Goal: Information Seeking & Learning: Learn about a topic

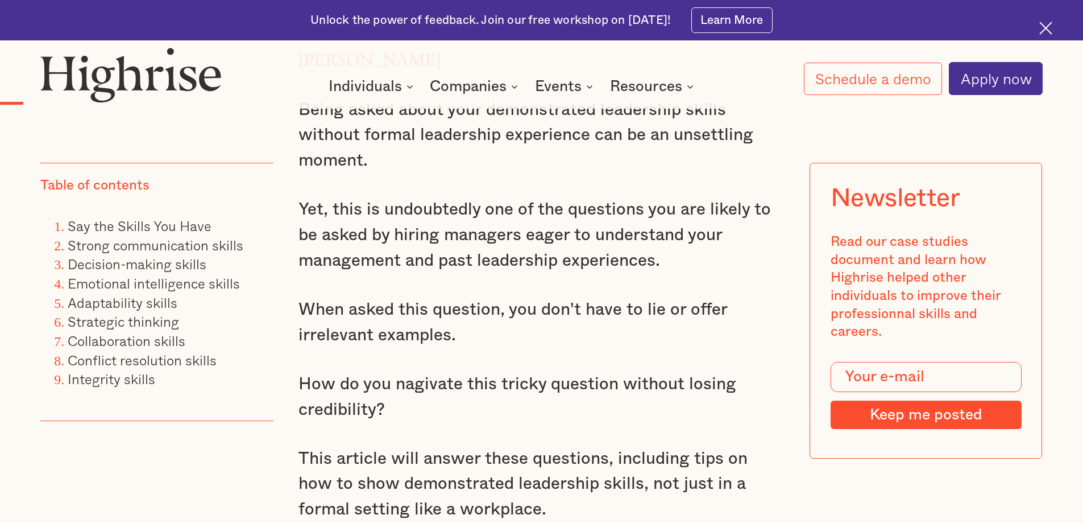
scroll to position [1092, 0]
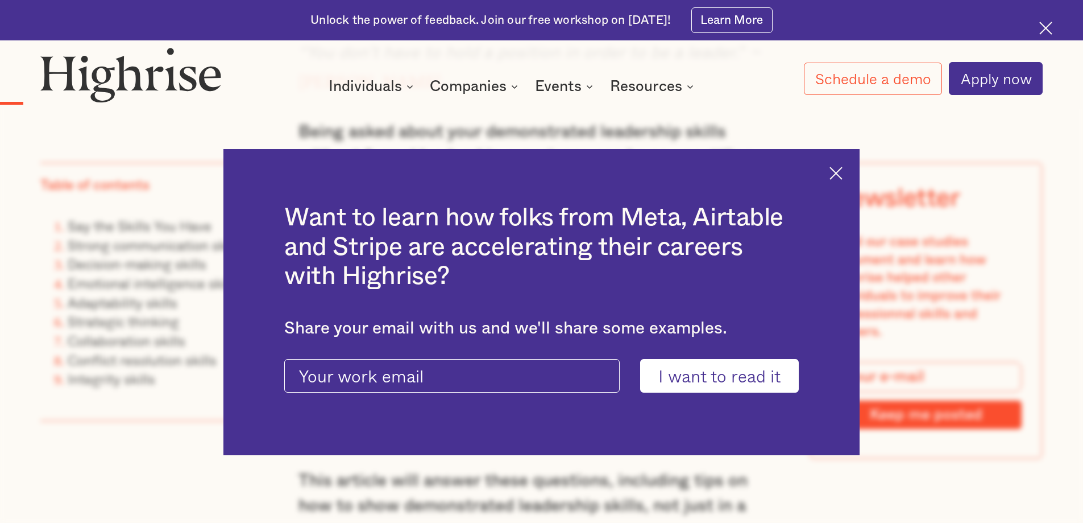
click at [842, 175] on img at bounding box center [836, 173] width 13 height 13
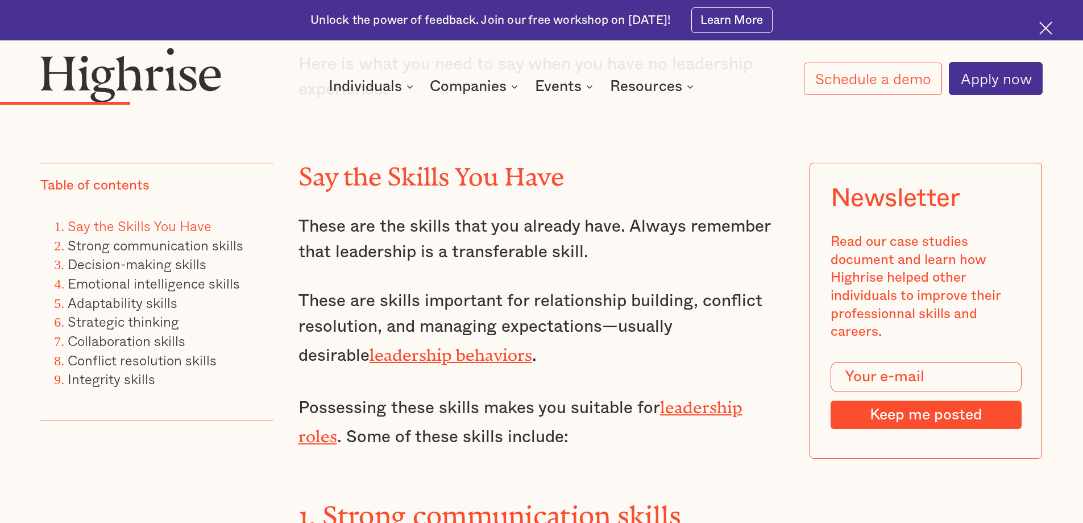
scroll to position [2184, 0]
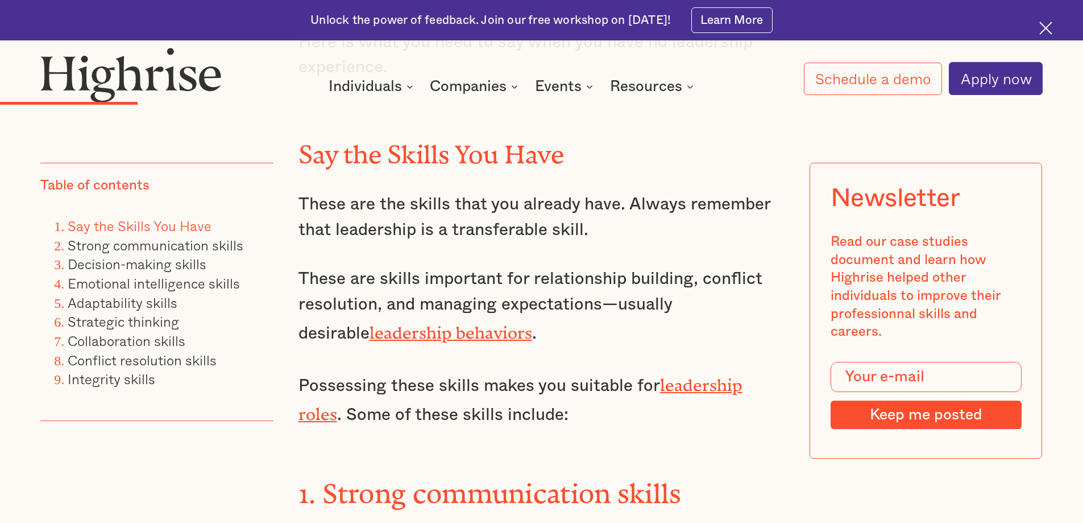
drag, startPoint x: 366, startPoint y: 354, endPoint x: 271, endPoint y: 161, distance: 215.1
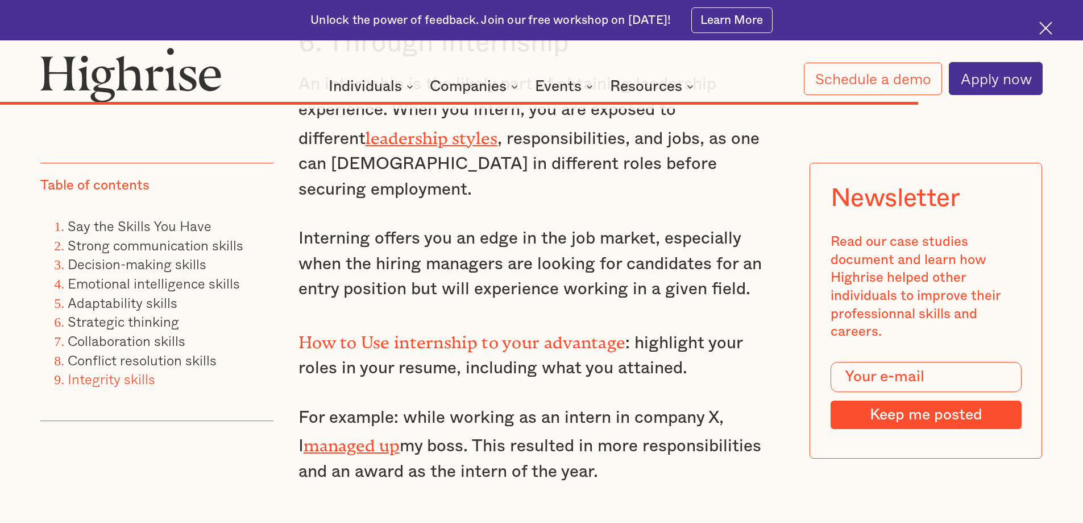
scroll to position [9963, 0]
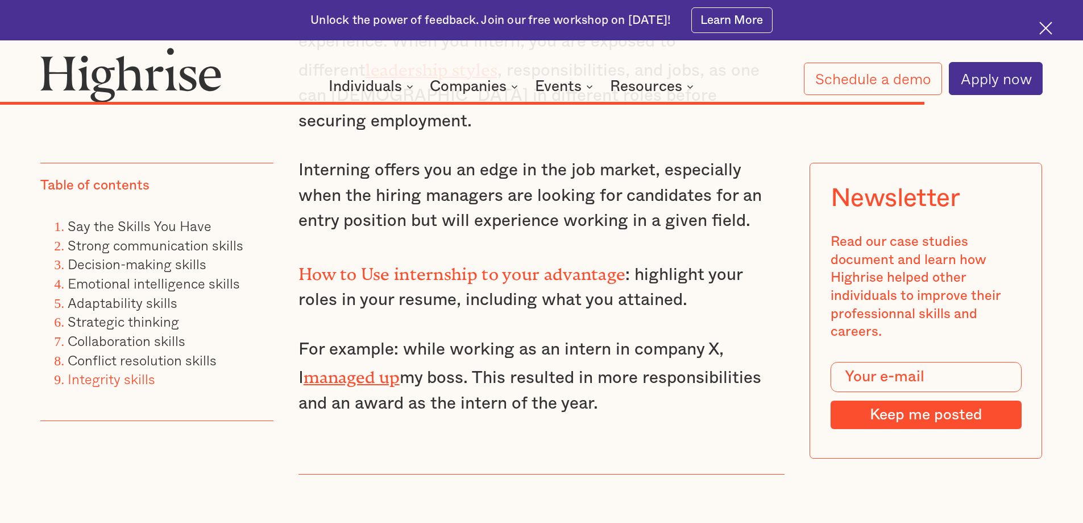
click at [347, 378] on link "managed up" at bounding box center [352, 372] width 96 height 11
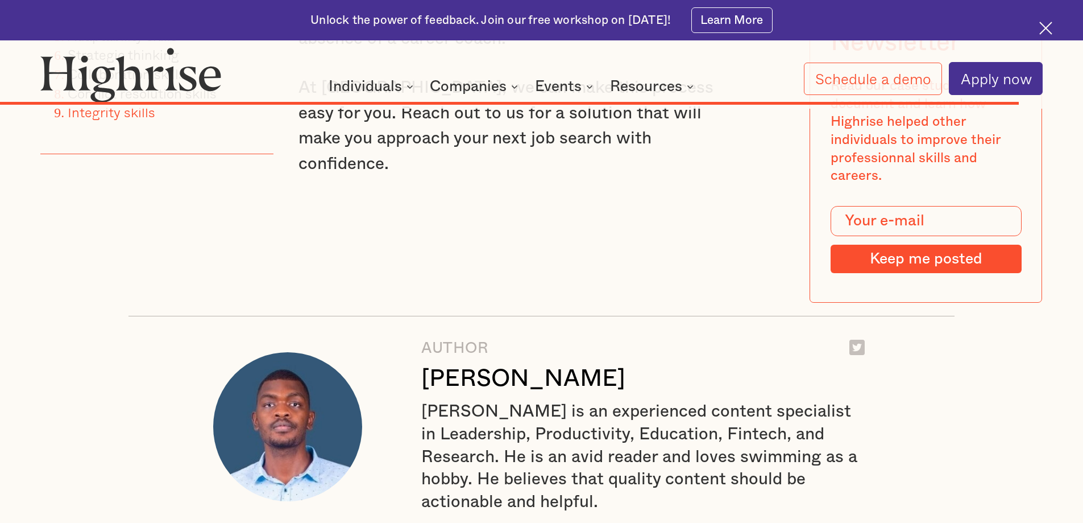
scroll to position [10986, 0]
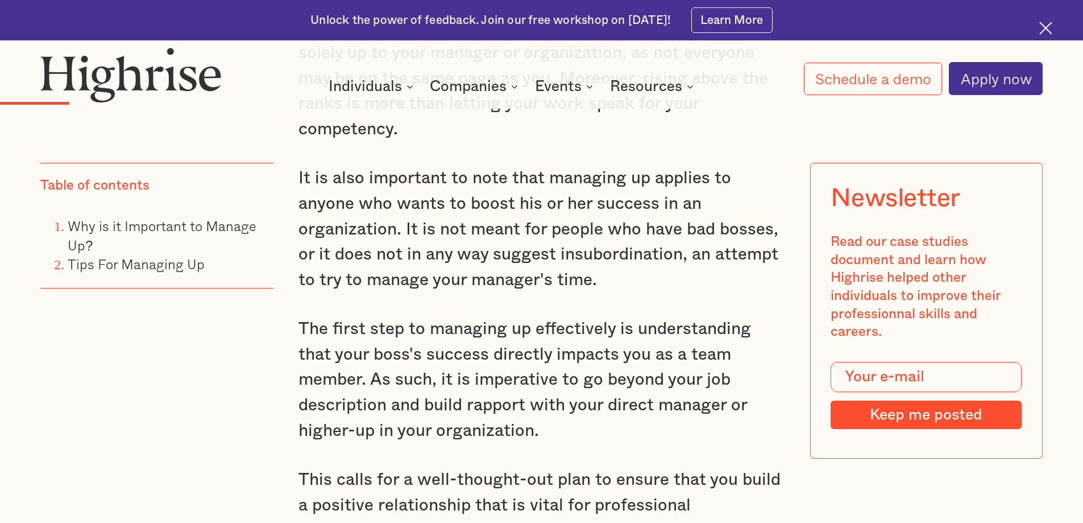
scroll to position [1569, 0]
